Goal: Information Seeking & Learning: Learn about a topic

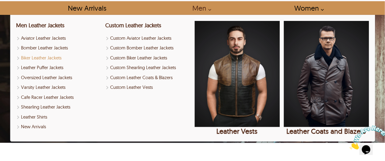
click at [42, 61] on link "Biker Leather Jackets" at bounding box center [58, 58] width 85 height 7
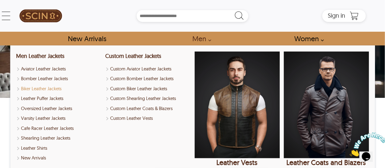
select select "********"
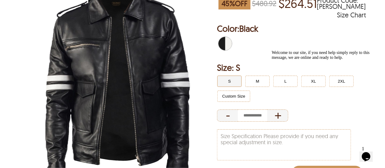
scroll to position [91, 0]
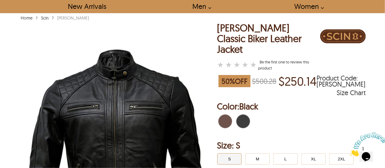
scroll to position [30, 0]
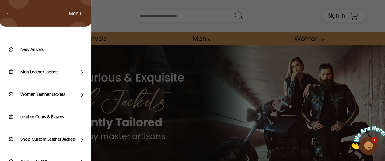
click at [19, 15] on div "← Menu New Arrivals Men Leather Jackets Aviator Leather Jackets Bomber Leather …" at bounding box center [192, 16] width 346 height 32
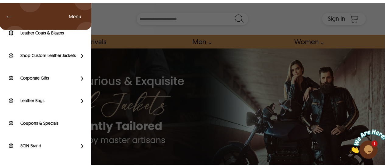
scroll to position [91, 0]
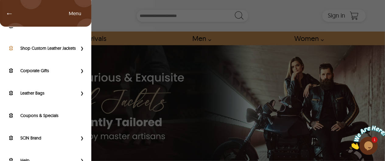
click at [69, 48] on label "Shop Custom Leather Jackets" at bounding box center [48, 48] width 57 height 6
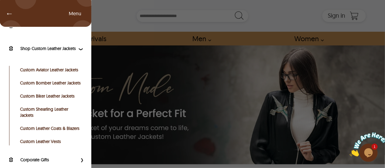
click at [19, 13] on div "← Menu New Arrivals Men Leather Jackets Aviator Leather Jackets Bomber Leather …" at bounding box center [192, 16] width 346 height 32
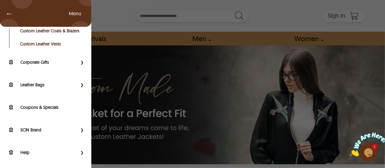
scroll to position [211, 0]
click at [170, 26] on div "← Menu New Arrivals Men Leather Jackets Aviator Leather Jackets Bomber Leather …" at bounding box center [192, 84] width 385 height 168
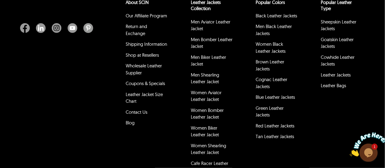
scroll to position [1734, 0]
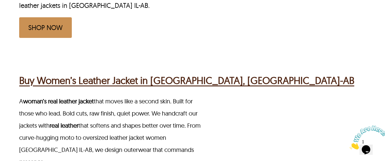
scroll to position [365, 0]
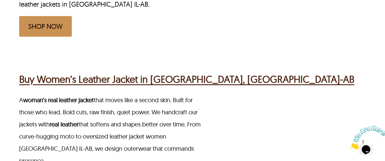
click at [57, 16] on link "SHOP NOW" at bounding box center [45, 26] width 53 height 21
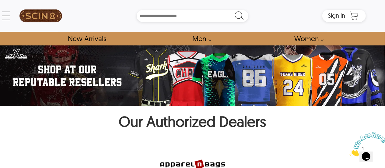
click at [181, 73] on img at bounding box center [192, 75] width 385 height 60
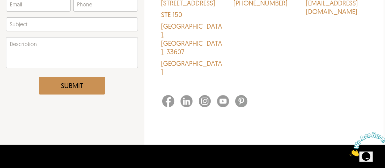
scroll to position [152, 0]
